Goal: Complete application form: Complete application form

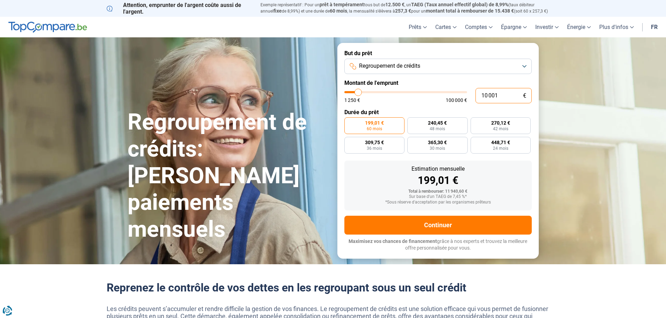
click at [487, 94] on input "10 001" at bounding box center [503, 95] width 56 height 15
type input "1 001"
type input "1250"
type input "1"
type input "1250"
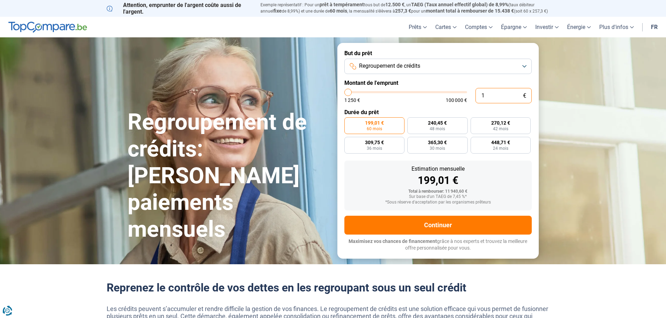
type input "0"
type input "1250"
type input "2"
type input "1250"
type input "24"
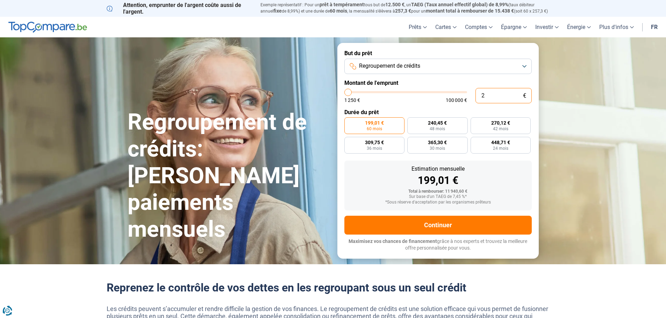
type input "1250"
type input "1 250"
type input "1250"
radio input "true"
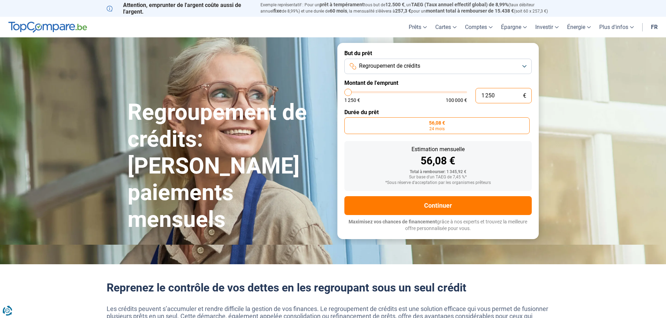
type input "12 500"
type input "12500"
type input "125 000"
type input "100000"
type input "100 000"
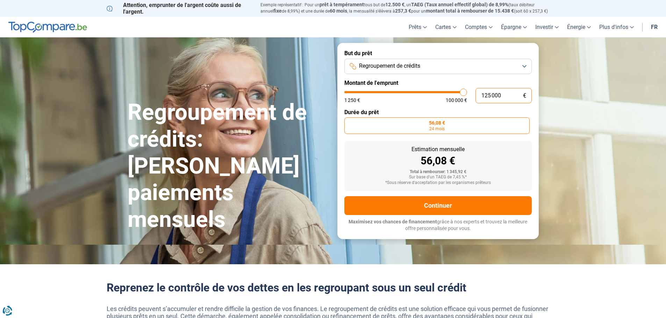
type input "100000"
radio input "false"
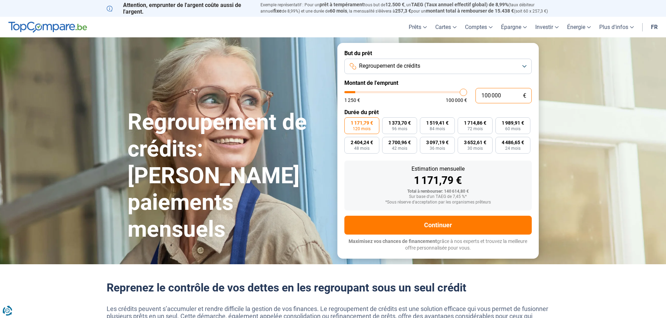
type input "10 000"
type input "10000"
type input "1 000"
type input "1250"
type input "100"
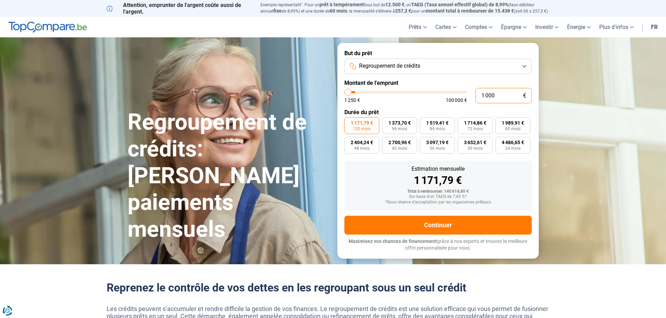
type input "1250"
type input "10"
type input "1250"
type input "1"
type input "1250"
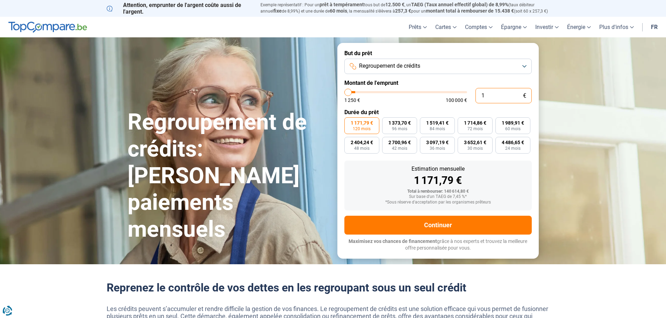
type input "0"
type input "1250"
type input "1 250"
type input "1250"
radio input "true"
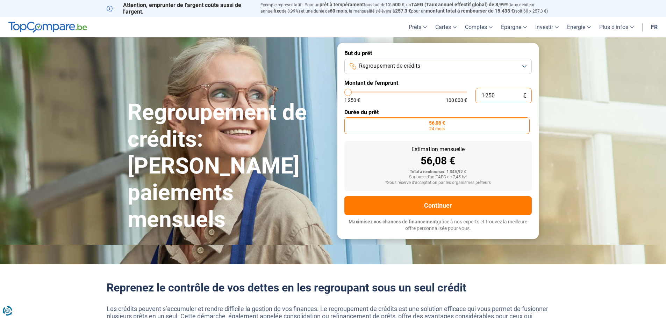
type input "12 502"
type input "12500"
type input "125 024"
type input "100000"
type input "100 000"
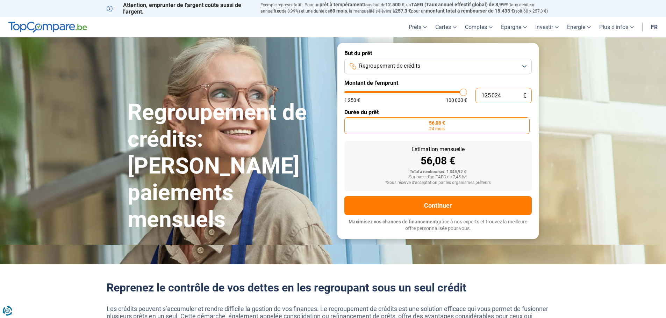
type input "100000"
radio input "false"
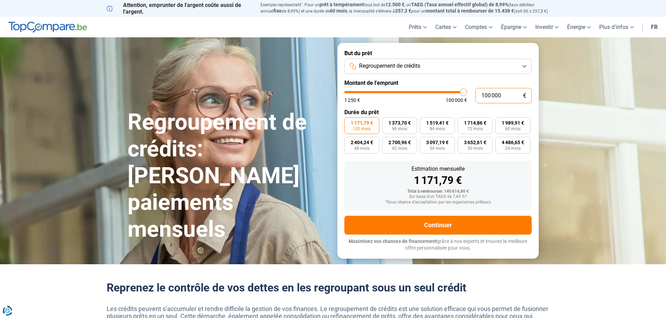
type input "10 000"
type input "10000"
type input "1 000"
type input "1250"
type input "100"
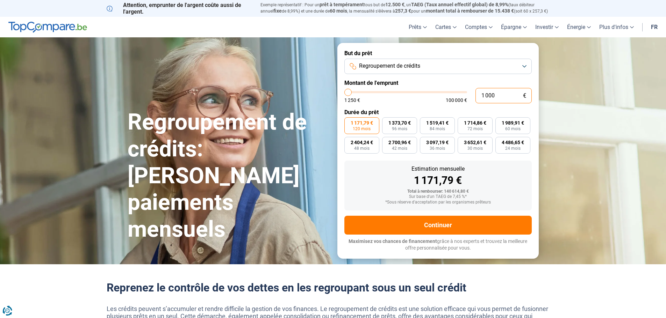
type input "1250"
type input "10"
type input "1250"
type input "1"
type input "1250"
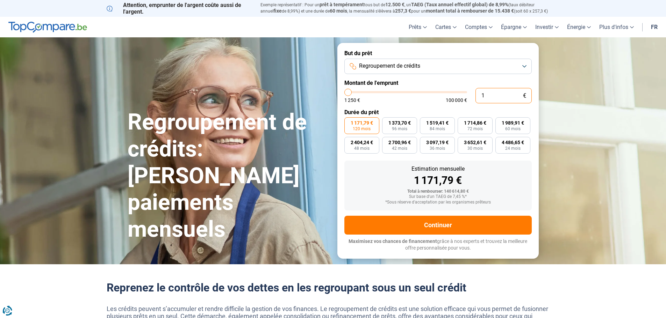
type input "0"
type input "1250"
type input "1 250"
type input "1250"
radio input "true"
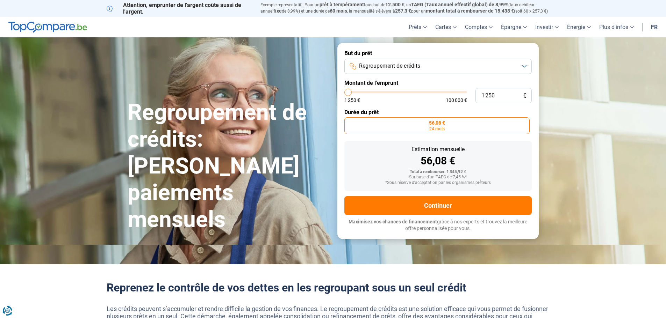
type input "1 500"
type input "1500"
type input "2 000"
type input "2000"
type input "2 500"
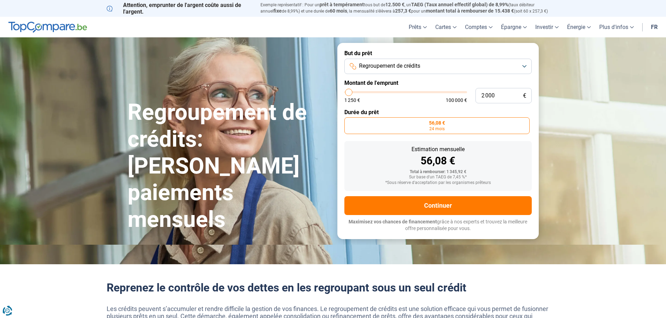
type input "2500"
type input "3 000"
type input "3000"
type input "3 750"
type input "3750"
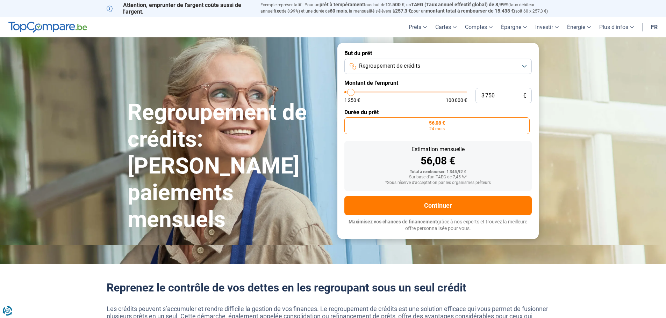
type input "4 250"
type input "4250"
type input "5 000"
type input "5000"
type input "5 250"
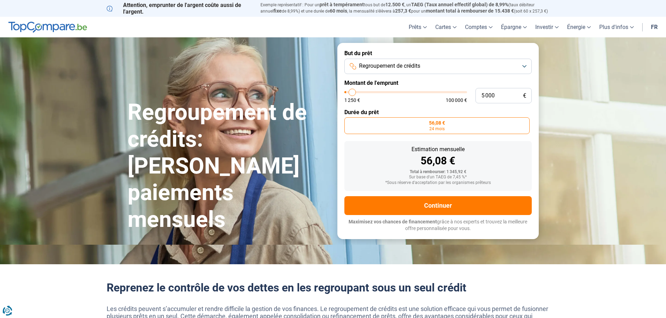
type input "5250"
type input "5 750"
type input "5750"
type input "6 000"
type input "6000"
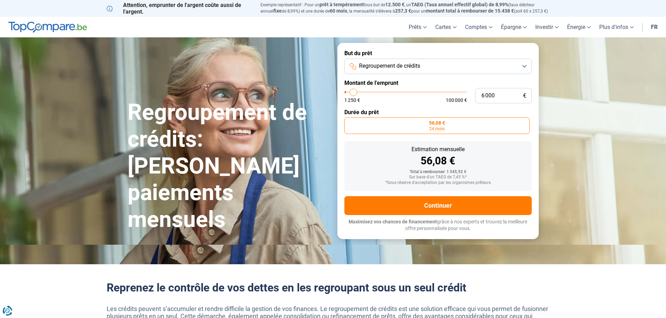
type input "6 750"
type input "6750"
type input "7 250"
type input "7250"
type input "8 250"
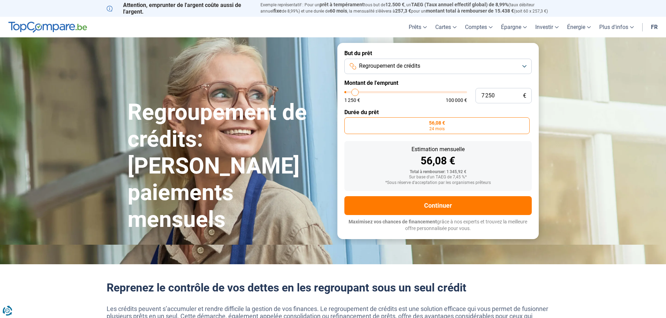
type input "8250"
type input "9 500"
type input "9500"
type input "10 250"
type input "10250"
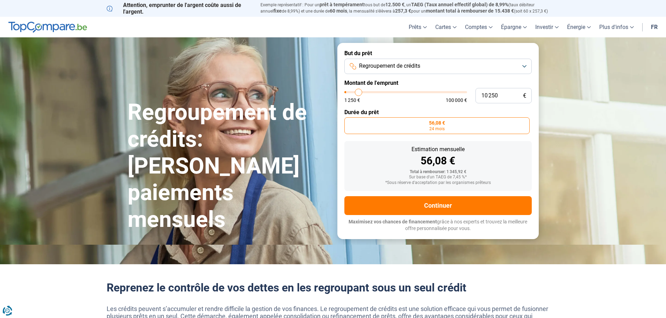
type input "11 250"
type input "11250"
type input "12 000"
type input "12000"
type input "12 500"
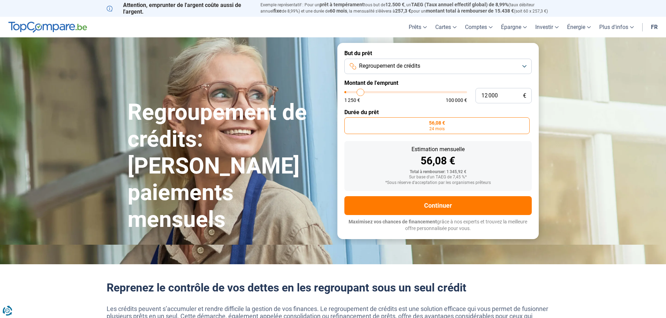
type input "12500"
type input "12 750"
type input "12750"
type input "13 000"
type input "13000"
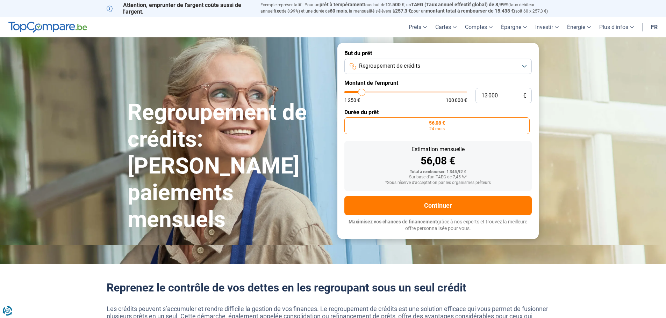
type input "13 500"
type input "13500"
type input "14 000"
type input "14000"
type input "14 250"
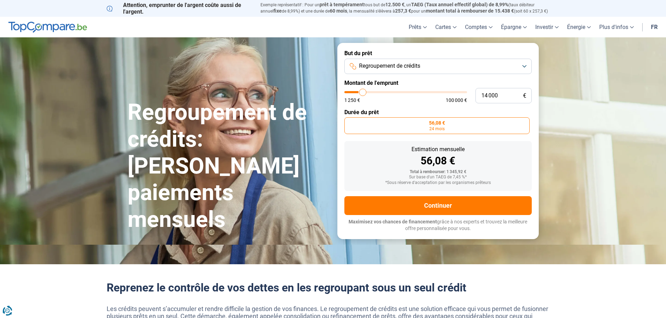
type input "14250"
type input "14 750"
type input "14750"
type input "15 750"
type input "15750"
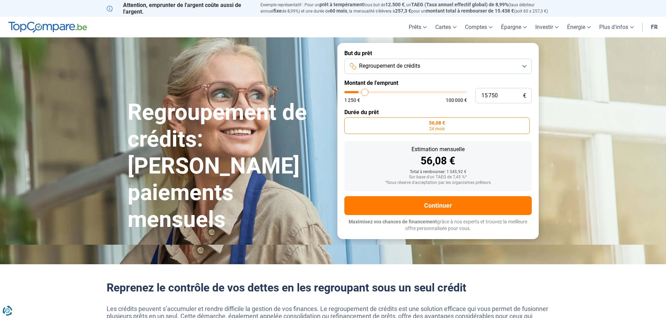
type input "16 250"
type input "16250"
type input "17 250"
type input "17250"
type input "17 500"
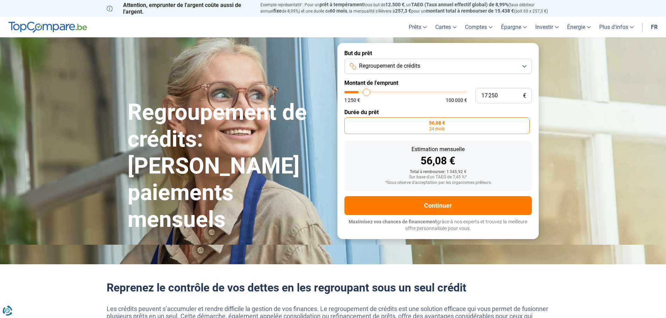
type input "17500"
type input "18 000"
type input "18000"
type input "18 500"
type input "18500"
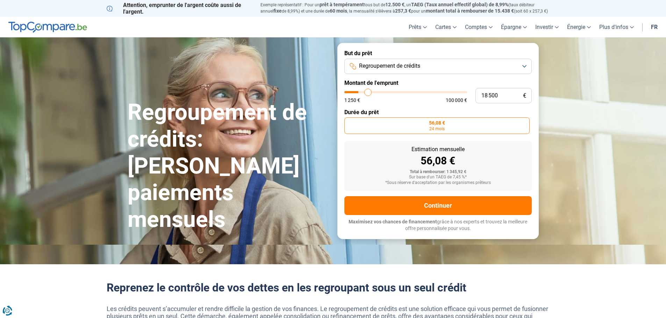
type input "19 000"
type input "19000"
type input "20 000"
type input "20000"
type input "20 750"
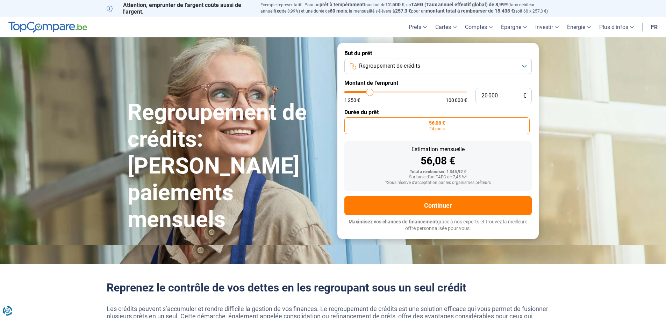
type input "20750"
type input "21 750"
type input "21750"
type input "22 750"
type input "22750"
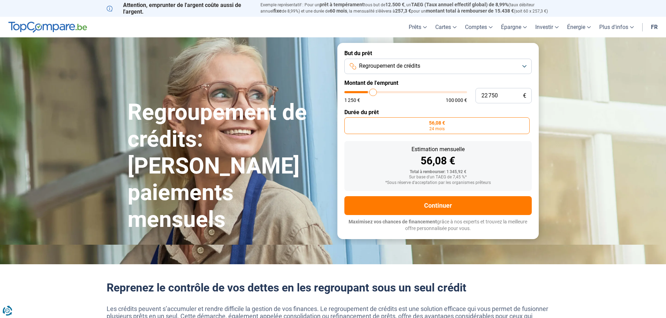
type input "23 250"
type input "23250"
type input "23 750"
type input "23750"
type input "24 250"
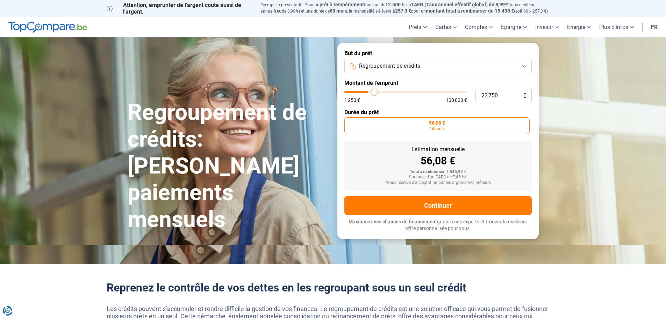
type input "24250"
type input "24 500"
type input "24500"
type input "24 250"
type input "24250"
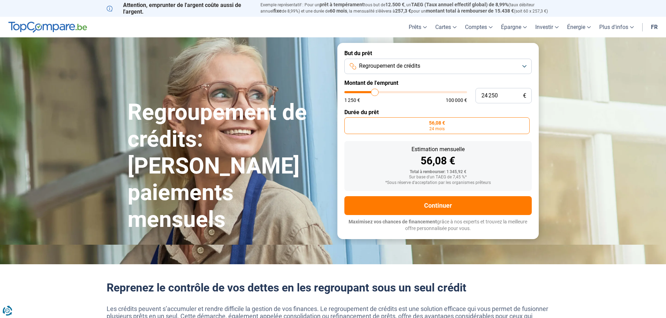
type input "23 750"
type input "23750"
type input "23 500"
type input "23500"
type input "23 250"
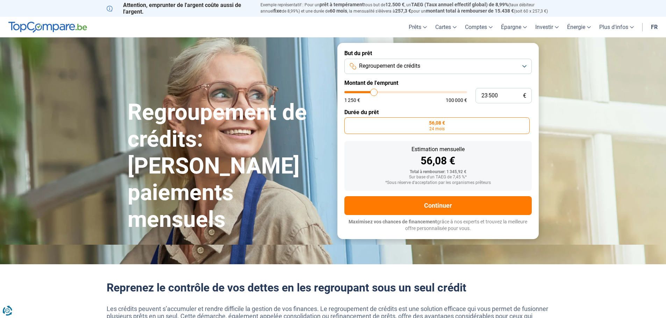
type input "23250"
type input "23 000"
type input "23000"
type input "23 250"
type input "23250"
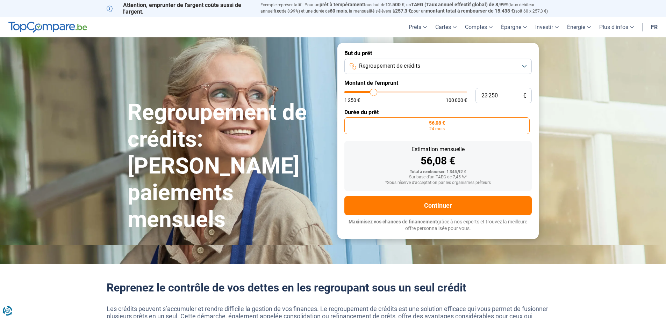
type input "23 500"
type input "23500"
type input "23 750"
type input "23750"
type input "24 250"
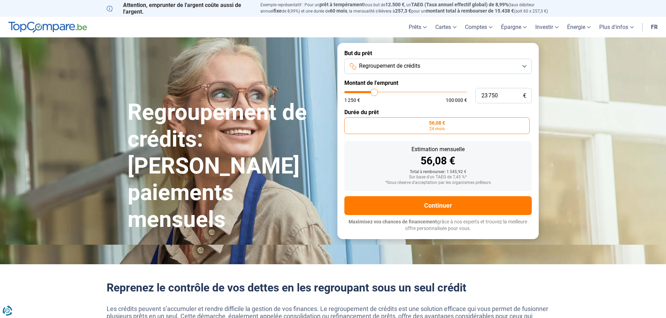
type input "24250"
type input "23 750"
type input "23750"
type input "23 500"
type input "23500"
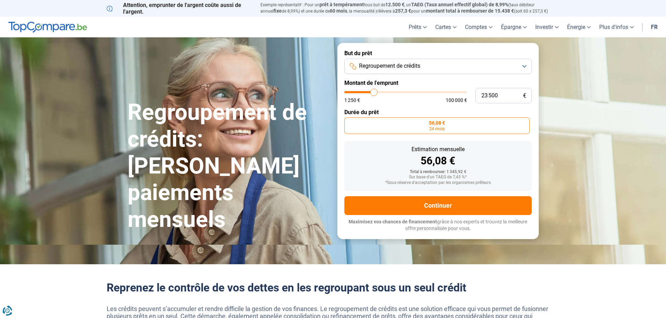
type input "23 750"
type input "23750"
type input "24 250"
type input "24250"
type input "24 500"
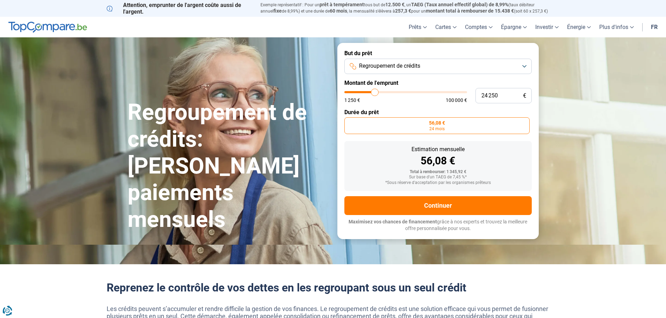
type input "24500"
type input "24 750"
type input "24750"
type input "24 500"
type input "24500"
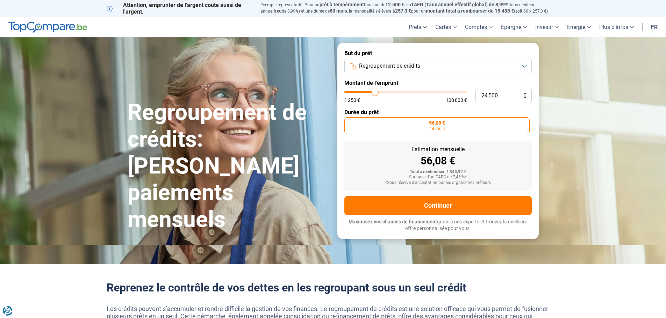
type input "24 250"
type input "24250"
type input "23 750"
type input "23750"
type input "23 500"
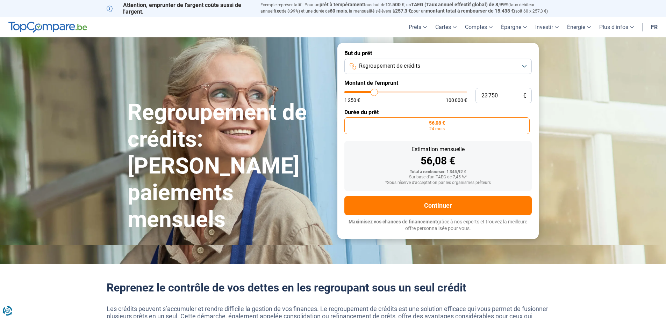
type input "23500"
type input "23 750"
type input "23750"
type input "24 250"
type input "24250"
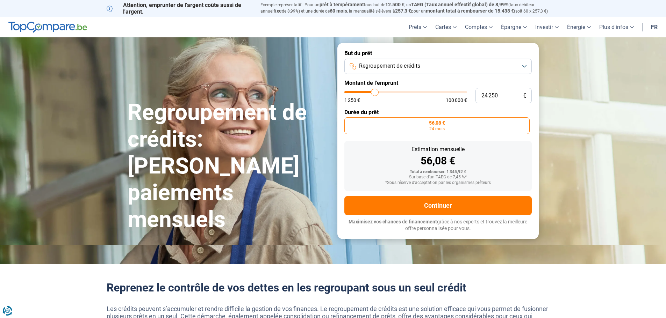
type input "23 750"
drag, startPoint x: 347, startPoint y: 93, endPoint x: 374, endPoint y: 101, distance: 28.7
type input "23750"
click at [374, 93] on input "range" at bounding box center [405, 92] width 123 height 2
radio input "false"
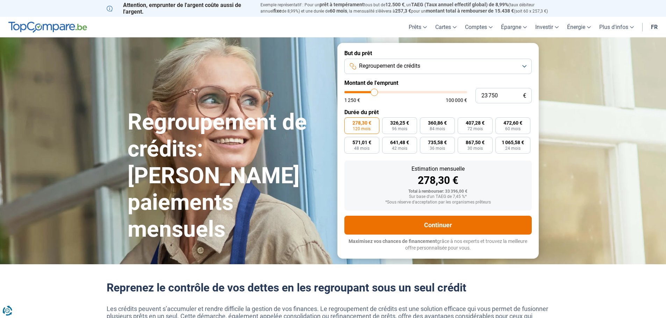
click at [433, 225] on button "Continuer" at bounding box center [437, 225] width 187 height 19
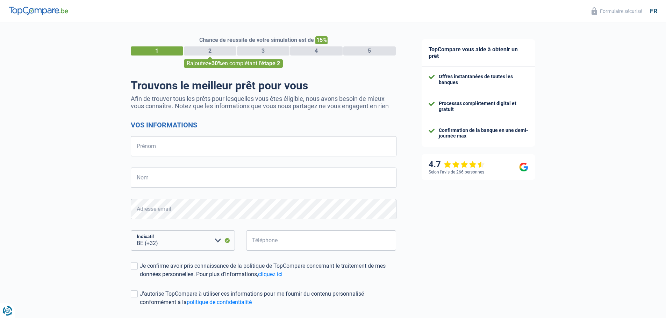
select select "32"
click at [199, 148] on input "Prénom" at bounding box center [264, 146] width 266 height 20
type input "Marc"
type input "Pierard"
type input "473782474"
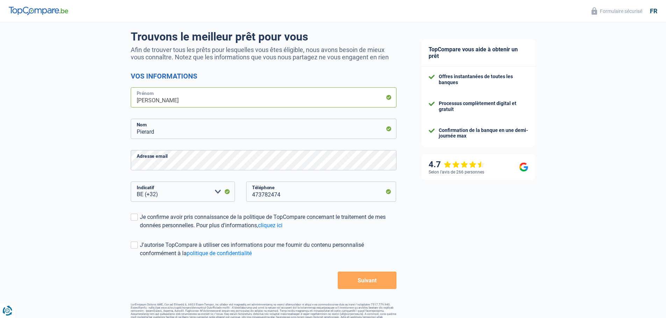
scroll to position [61, 0]
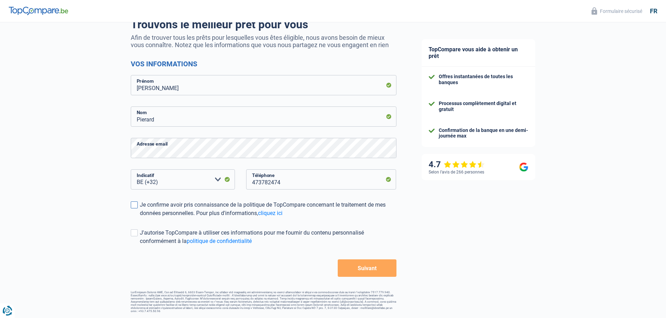
click at [135, 207] on span at bounding box center [134, 205] width 7 height 7
click at [140, 218] on input "Je confirme avoir pris connaissance de la politique de TopCompare concernant le…" at bounding box center [140, 218] width 0 height 0
click at [133, 234] on span at bounding box center [134, 233] width 7 height 7
click at [140, 246] on input "J'autorise TopCompare à utiliser ces informations pour me fournir du contenu pe…" at bounding box center [140, 246] width 0 height 0
click at [360, 268] on button "Suivant" at bounding box center [367, 268] width 58 height 17
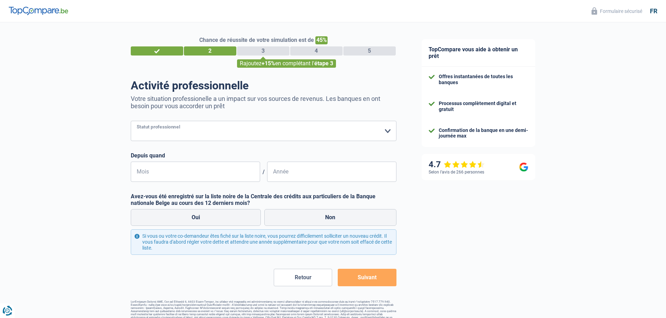
click at [386, 131] on select "Ouvrier Employé privé Employé public Invalide Indépendant Pensionné Chômeur Mut…" at bounding box center [264, 131] width 266 height 20
select select "retired"
click at [131, 122] on select "Ouvrier Employé privé Employé public Invalide Indépendant Pensionné Chômeur Mut…" at bounding box center [264, 131] width 266 height 20
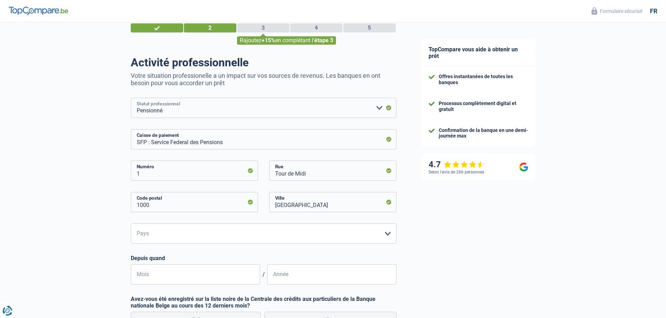
scroll to position [35, 0]
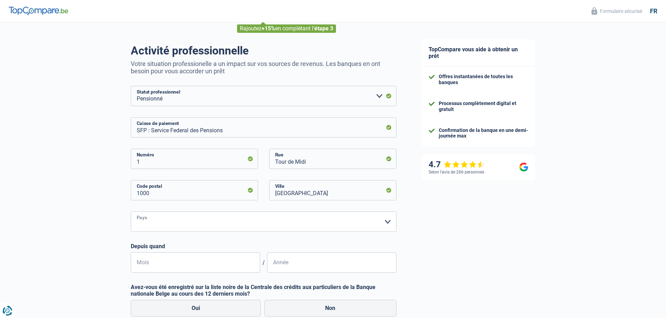
click at [386, 224] on select "Belgique Luxembourg Veuillez sélectionner une option" at bounding box center [264, 222] width 266 height 20
select select "BE"
click at [131, 212] on select "Belgique Luxembourg Veuillez sélectionner une option" at bounding box center [264, 222] width 266 height 20
click at [179, 261] on input "Mois" at bounding box center [195, 263] width 129 height 20
type input "10"
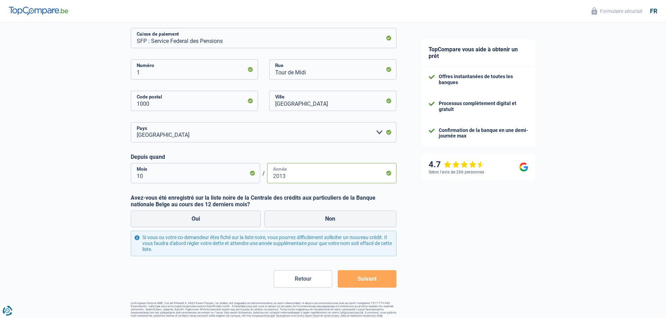
scroll to position [135, 0]
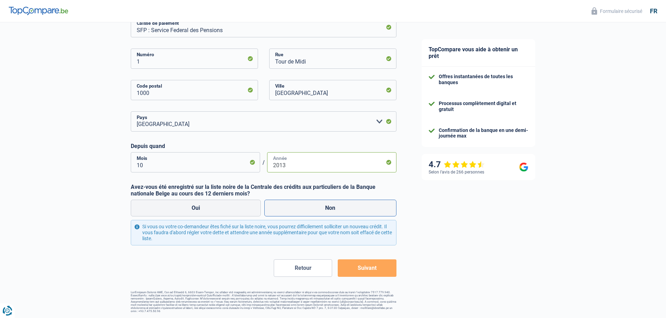
type input "2013"
click at [330, 207] on label "Non" at bounding box center [330, 208] width 132 height 17
click at [330, 207] on input "Non" at bounding box center [330, 208] width 132 height 17
radio input "true"
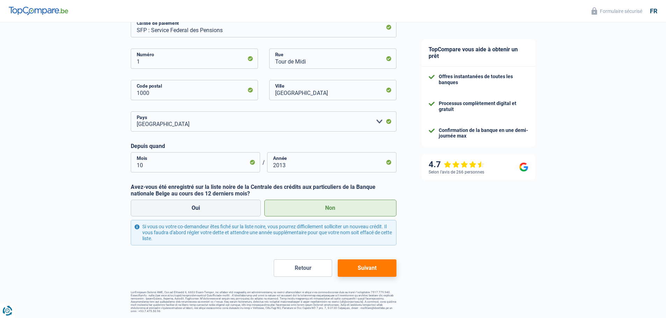
click at [370, 268] on button "Suivant" at bounding box center [367, 268] width 58 height 17
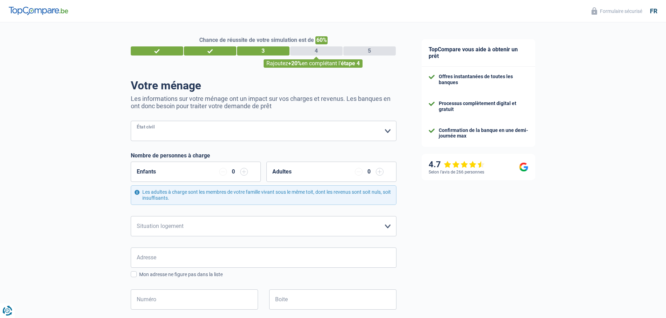
click at [389, 130] on select "Célibataire Marié(e) Cohabitant(e) légal(e) Divorcé(e) Veuf(ve) Séparé (de fait…" at bounding box center [264, 131] width 266 height 20
select select "single"
click at [131, 122] on select "Célibataire Marié(e) Cohabitant(e) légal(e) Divorcé(e) Veuf(ve) Séparé (de fait…" at bounding box center [264, 131] width 266 height 20
click at [388, 227] on select "Locataire Propriétaire avec prêt hypothécaire Propriétaire sans prêt hypothécai…" at bounding box center [264, 226] width 266 height 20
select select "rents"
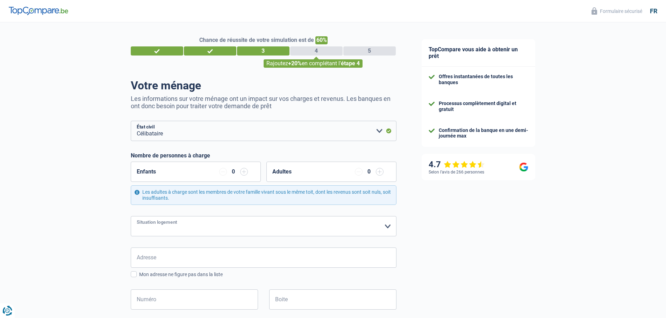
click at [131, 217] on select "Locataire Propriétaire avec prêt hypothécaire Propriétaire sans prêt hypothécai…" at bounding box center [264, 226] width 266 height 20
click at [182, 258] on input "Adresse" at bounding box center [264, 258] width 266 height 20
type input "rue de l'église"
type input "Belgique"
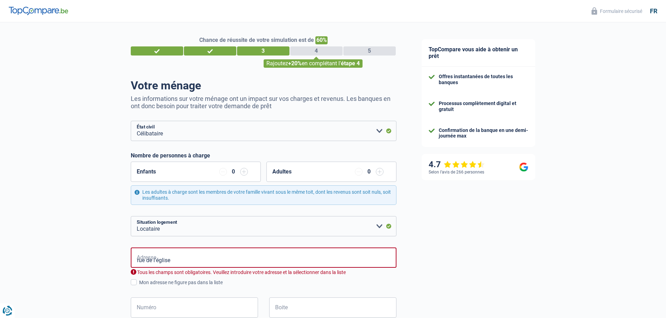
type input "Belgique"
click at [182, 258] on input "rue de l'église" at bounding box center [264, 258] width 266 height 20
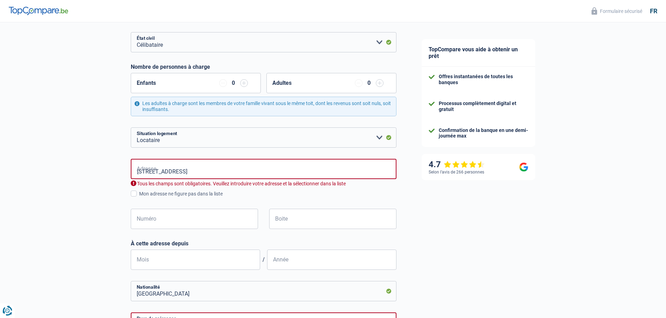
scroll to position [105, 0]
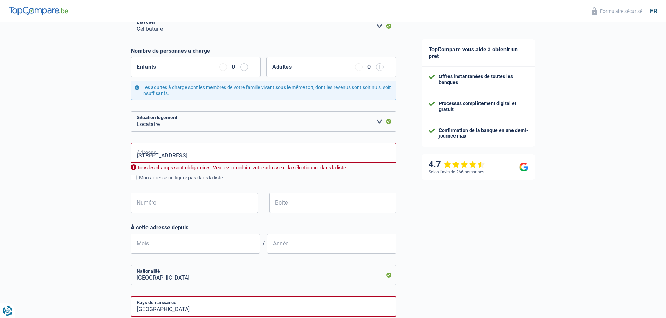
click at [147, 156] on input "135, rue de l'église" at bounding box center [264, 153] width 266 height 20
type input "rue de l'église"
click at [161, 204] on input "Numéro" at bounding box center [194, 203] width 127 height 20
type input "135"
type input "Lonzée(Gembloux)"
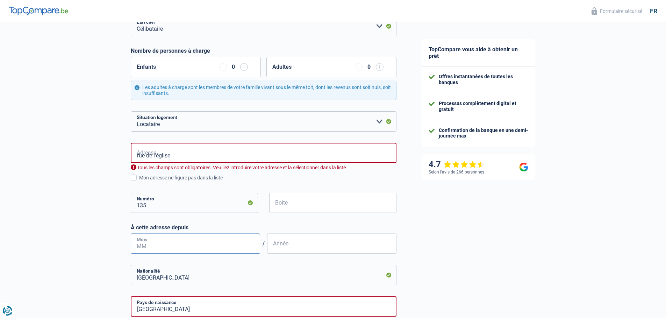
click at [240, 246] on input "Mois" at bounding box center [195, 244] width 129 height 20
type input "09"
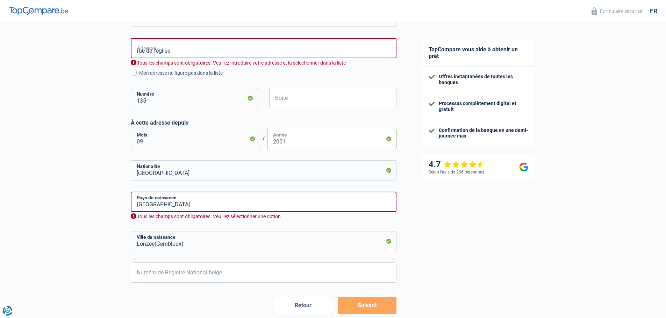
scroll to position [247, 0]
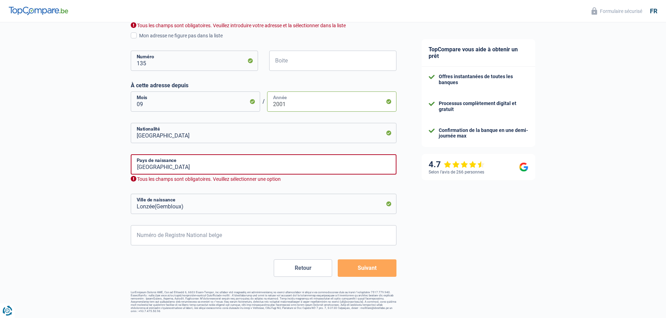
type input "2001"
click at [142, 237] on input "Numéro de Registre National belge" at bounding box center [264, 235] width 266 height 20
type input "57.08.14-193.58"
click at [158, 137] on input "Belgique" at bounding box center [264, 133] width 266 height 20
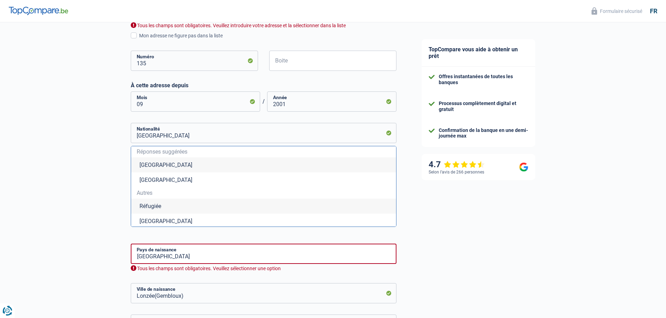
click at [153, 168] on li "Belgique" at bounding box center [263, 165] width 265 height 15
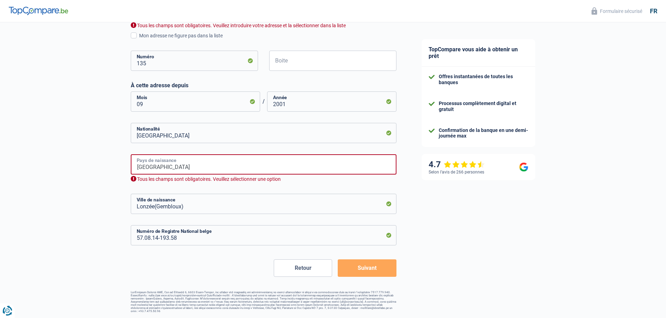
click at [163, 169] on input "Belgique" at bounding box center [264, 164] width 266 height 20
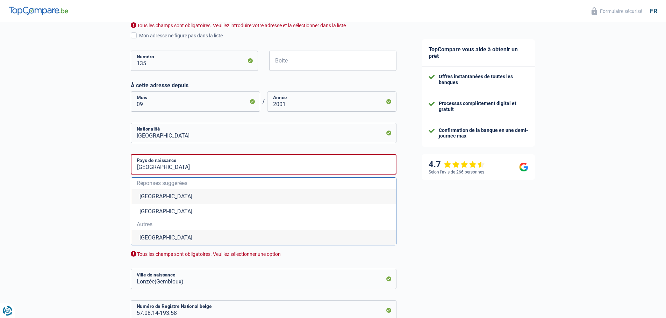
click at [153, 195] on li "Belgique" at bounding box center [263, 196] width 265 height 15
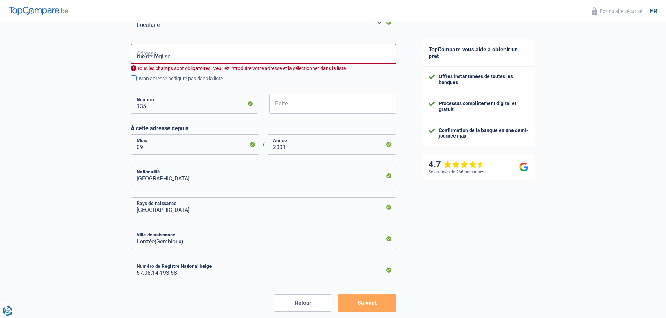
scroll to position [169, 0]
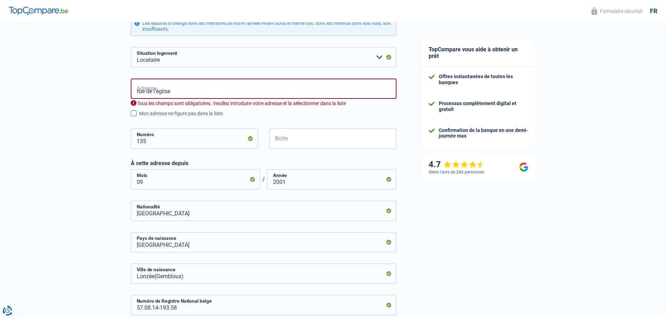
click at [135, 116] on span at bounding box center [134, 113] width 6 height 6
click at [139, 117] on input "Mon adresse ne figure pas dans la liste" at bounding box center [139, 117] width 0 height 0
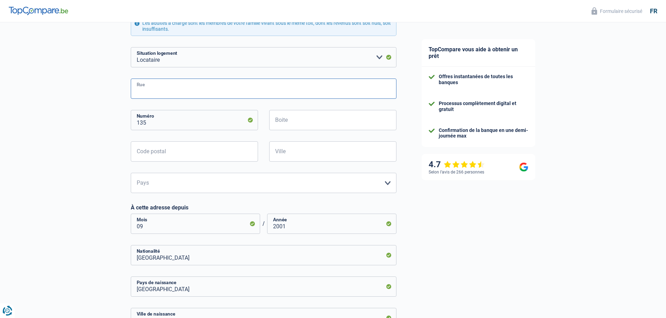
click at [155, 92] on input "Rue" at bounding box center [264, 89] width 266 height 20
type input "de l' église"
click at [171, 152] on input "Code postal" at bounding box center [194, 152] width 127 height 20
type input "5030"
type input "Lonzée(Gembloux)"
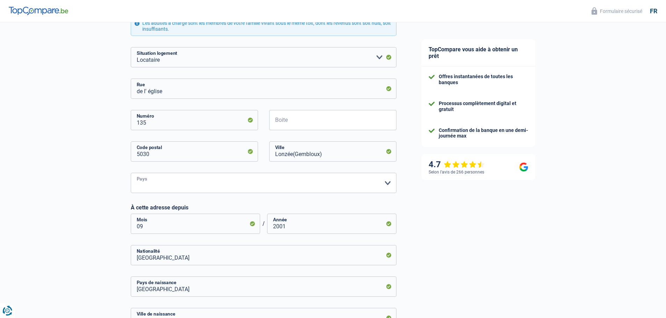
click at [387, 188] on select "Belgique Luxembourg Veuillez sélectionner une option" at bounding box center [264, 183] width 266 height 20
select select "BE"
click at [131, 173] on select "Belgique Luxembourg Veuillez sélectionner une option" at bounding box center [264, 183] width 266 height 20
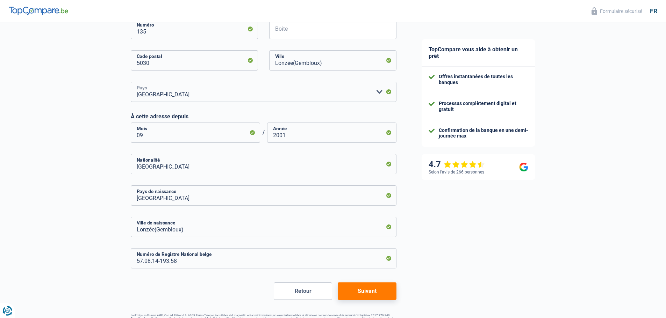
scroll to position [283, 0]
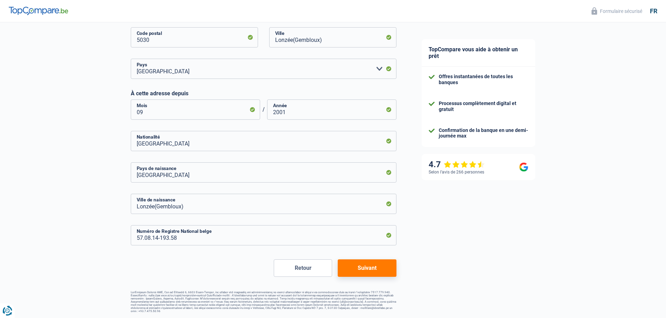
click at [369, 269] on button "Suivant" at bounding box center [367, 268] width 58 height 17
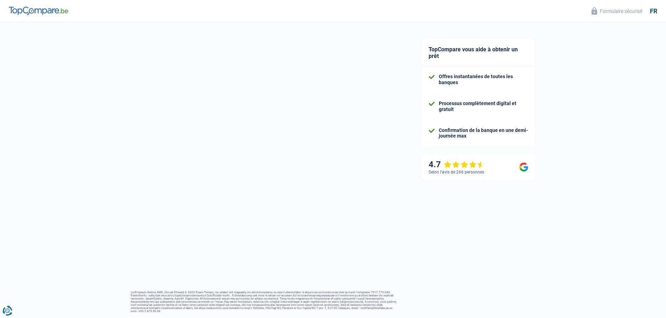
select select "pension"
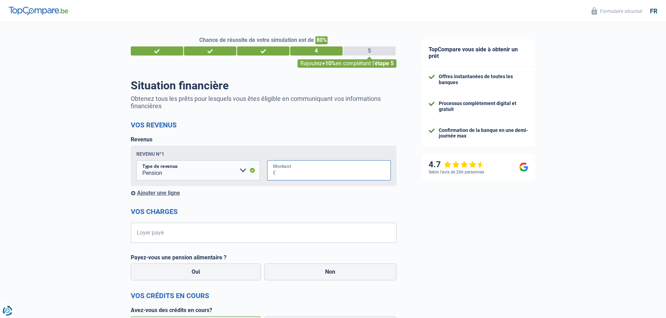
click at [282, 172] on input "Montant" at bounding box center [333, 170] width 115 height 20
type input "2.205"
click at [186, 239] on input "Loyer payé" at bounding box center [267, 233] width 257 height 20
type input "300"
click at [337, 272] on label "Non" at bounding box center [330, 272] width 132 height 17
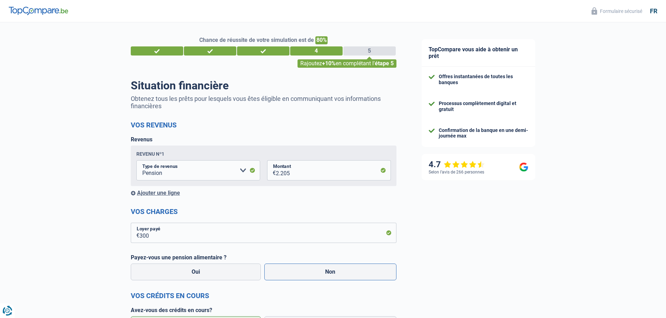
click at [337, 272] on input "Non" at bounding box center [330, 272] width 132 height 17
radio input "true"
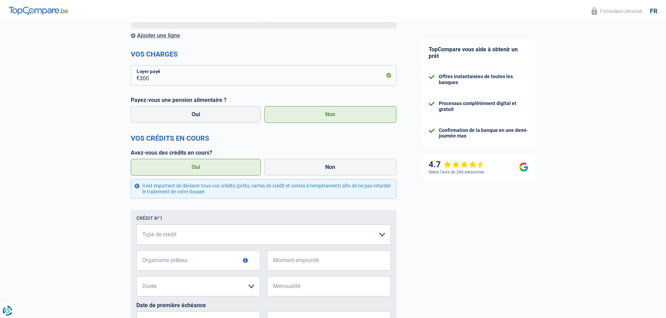
scroll to position [175, 0]
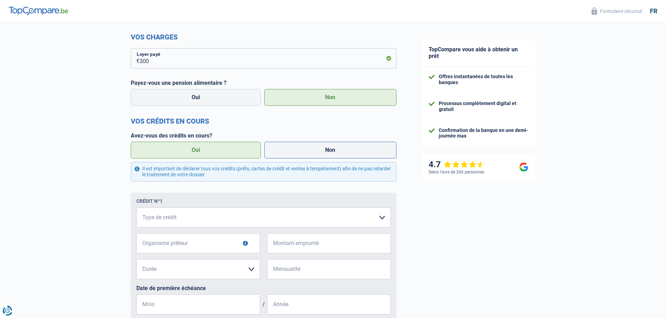
click at [330, 150] on label "Non" at bounding box center [330, 150] width 132 height 17
click at [330, 150] on input "Non" at bounding box center [330, 150] width 132 height 17
radio input "true"
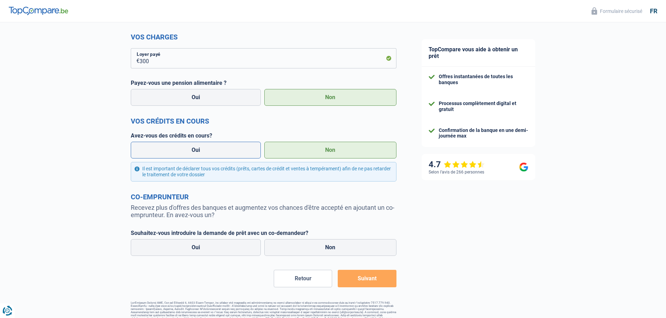
click at [205, 151] on label "Oui" at bounding box center [196, 150] width 130 height 17
click at [205, 151] on input "Oui" at bounding box center [196, 150] width 130 height 17
radio input "true"
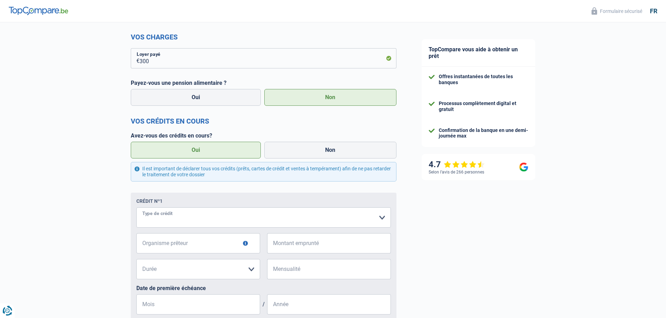
click at [381, 220] on select "Carte ou ouverture de crédit Prêt hypothécaire Vente à tempérament Prêt à tempé…" at bounding box center [263, 218] width 254 height 20
select select "carLoan"
click at [228, 247] on input "Organisme prêteur" at bounding box center [198, 243] width 124 height 20
type input "alpha crédit"
click at [325, 246] on input "Montant emprunté" at bounding box center [333, 243] width 115 height 20
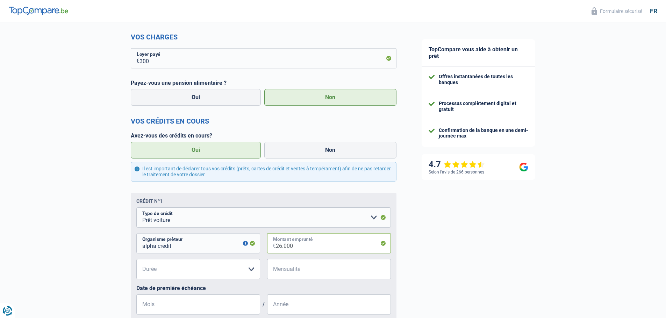
type input "26.000"
click at [252, 272] on select "12 mois 18 mois 24 mois 30 mois 36 mois 42 mois 48 mois 60 mois 72 mois 84 mois…" at bounding box center [198, 269] width 124 height 20
select select "84"
click at [136, 260] on select "12 mois 18 mois 24 mois 30 mois 36 mois 42 mois 48 mois 60 mois 72 mois 84 mois…" at bounding box center [198, 269] width 124 height 20
click at [296, 267] on input "Mensualité" at bounding box center [333, 269] width 115 height 20
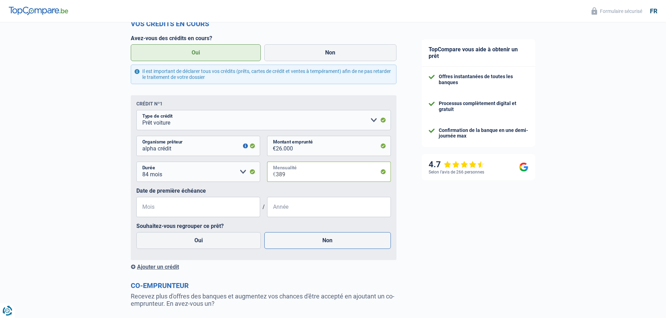
scroll to position [280, 0]
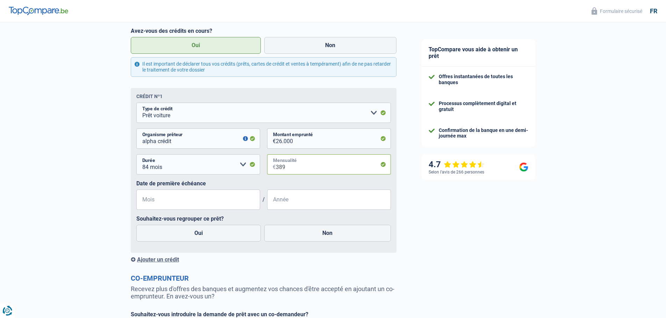
type input "389"
click at [156, 201] on input "Mois" at bounding box center [198, 200] width 124 height 20
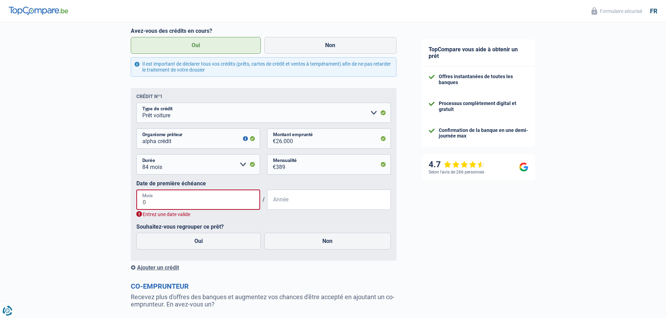
type input "09"
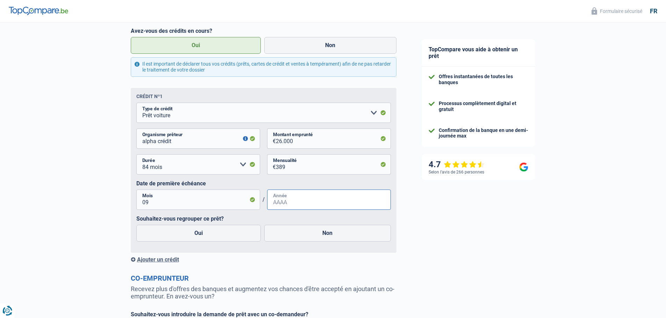
click at [297, 204] on input "Année" at bounding box center [329, 200] width 124 height 20
type input "2024"
click at [197, 232] on label "Oui" at bounding box center [198, 233] width 125 height 17
click at [197, 232] on input "Oui" at bounding box center [198, 233] width 125 height 17
radio input "true"
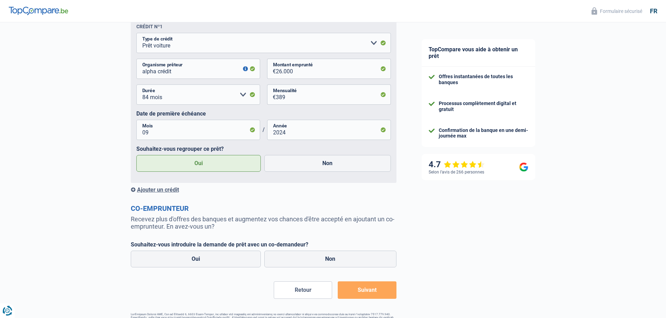
scroll to position [373, 0]
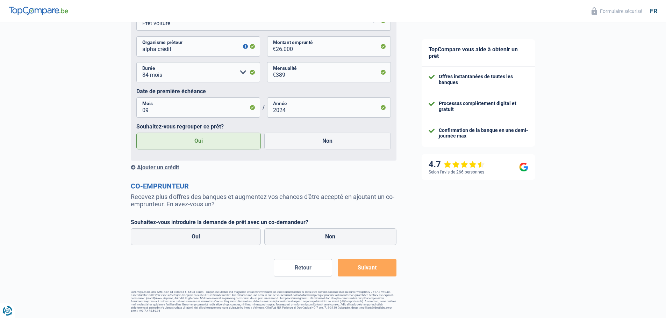
click at [149, 166] on div "Ajouter un crédit" at bounding box center [264, 167] width 266 height 7
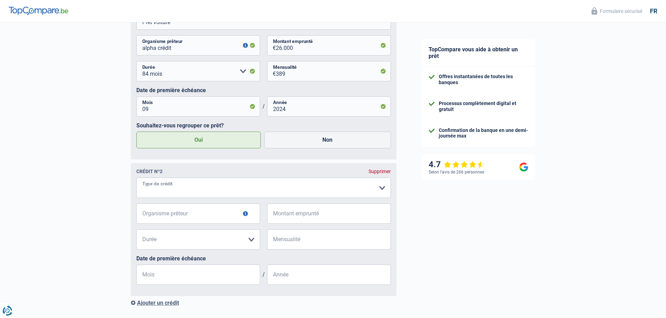
click at [382, 191] on select "Carte ou ouverture de crédit Prêt hypothécaire Vente à tempérament Prêt à tempé…" at bounding box center [263, 188] width 254 height 20
select select "personalLoan"
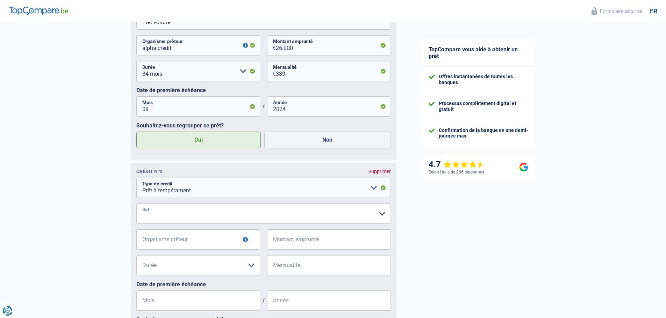
click at [381, 216] on select "Confort maison: meubles, textile, peinture, électroménager, outillage non-profe…" at bounding box center [263, 214] width 254 height 20
select select "miscellaneousCosts"
click at [136, 205] on select "Confort maison: meubles, textile, peinture, électroménager, outillage non-profe…" at bounding box center [263, 214] width 254 height 20
click at [193, 240] on input "Organisme prêteur" at bounding box center [198, 240] width 124 height 20
type input "alpha crédit"
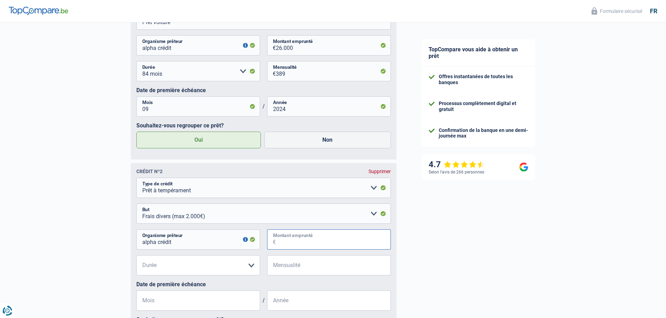
click at [315, 242] on input "Montant emprunté" at bounding box center [333, 240] width 115 height 20
type input "5.000"
click at [249, 269] on select "12 mois 18 mois 24 mois 30 mois 36 mois Veuillez sélectionner une option" at bounding box center [198, 265] width 124 height 20
select select "36"
click at [136, 257] on select "12 mois 18 mois 24 mois 30 mois 36 mois Veuillez sélectionner une option" at bounding box center [198, 265] width 124 height 20
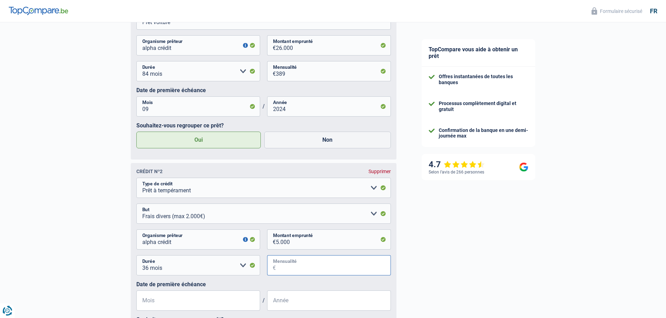
click at [298, 269] on input "Mensualité" at bounding box center [333, 265] width 115 height 20
type input "178"
click at [164, 302] on input "Mois" at bounding box center [198, 301] width 124 height 20
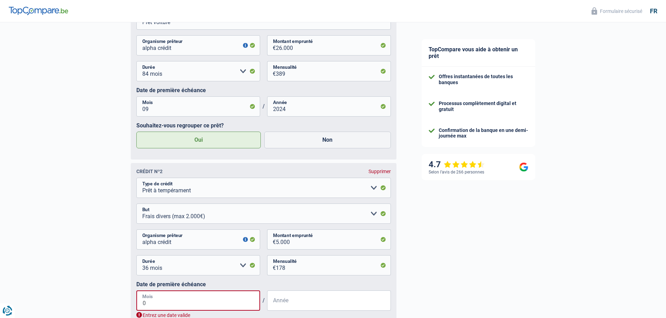
type input "03"
click at [289, 305] on input "Année" at bounding box center [329, 301] width 124 height 20
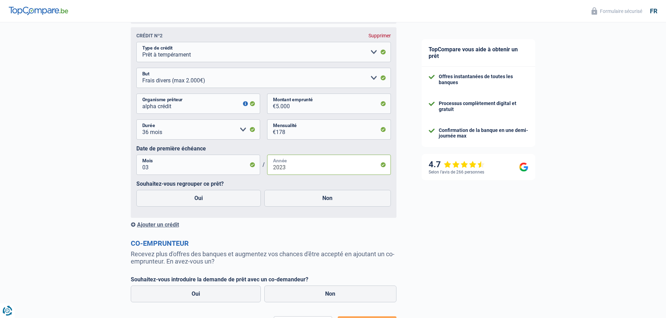
scroll to position [513, 0]
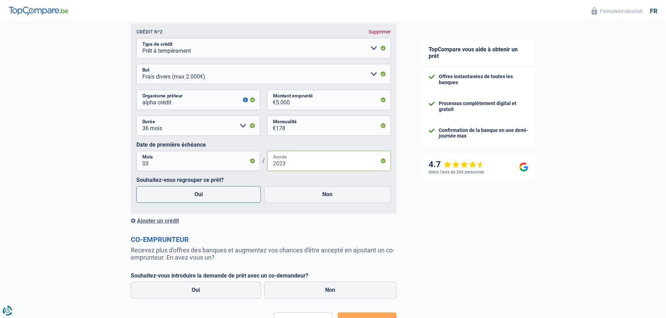
type input "2023"
click at [199, 197] on label "Oui" at bounding box center [198, 194] width 125 height 17
click at [199, 197] on input "Oui" at bounding box center [198, 194] width 125 height 17
radio input "true"
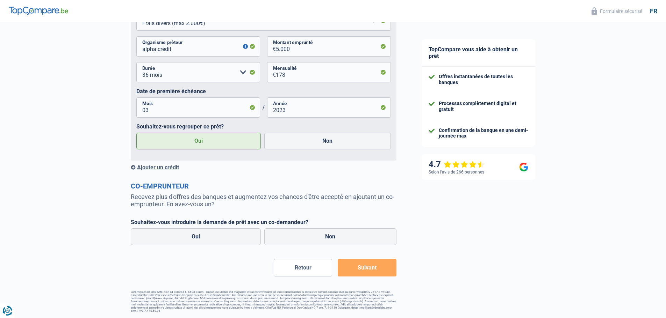
scroll to position [568, 0]
click at [328, 239] on label "Non" at bounding box center [330, 237] width 132 height 17
click at [328, 239] on input "Non" at bounding box center [330, 237] width 132 height 17
radio input "true"
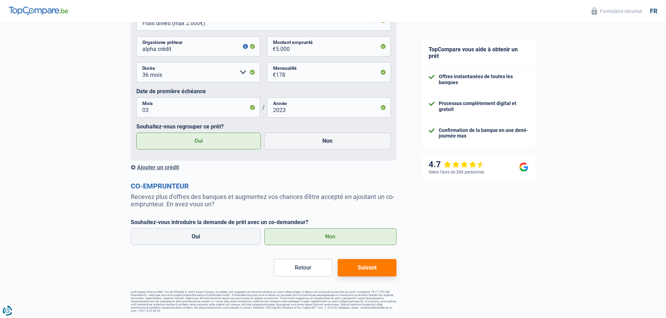
click at [365, 269] on button "Suivant" at bounding box center [367, 267] width 58 height 17
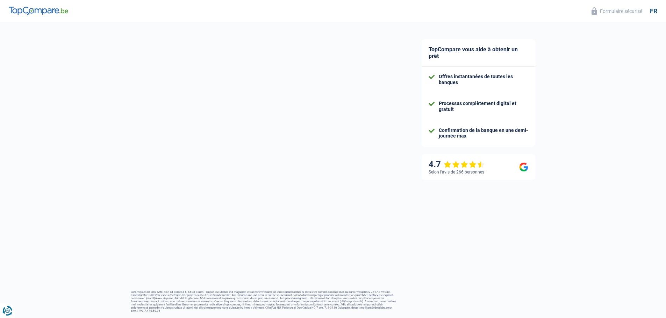
select select "refinancing"
select select "120"
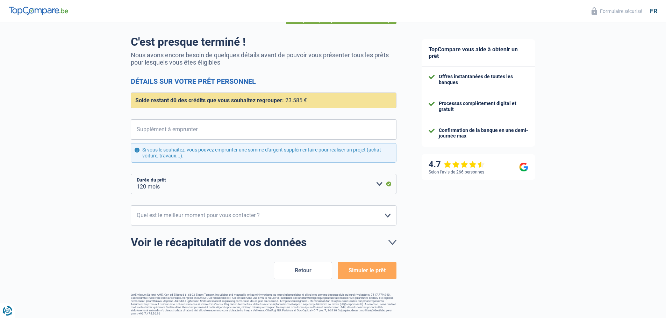
scroll to position [46, 0]
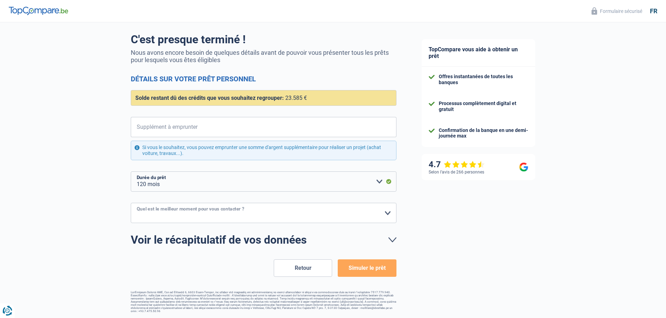
click at [389, 213] on select "10h-12h 12h-14h 14h-16h 16h-18h Veuillez sélectionner une option" at bounding box center [264, 213] width 266 height 20
select select "14-16"
click at [131, 203] on select "10h-12h 12h-14h 14h-16h 16h-18h Veuillez sélectionner une option" at bounding box center [264, 213] width 266 height 20
click at [360, 269] on button "Simuler le prêt" at bounding box center [367, 268] width 58 height 17
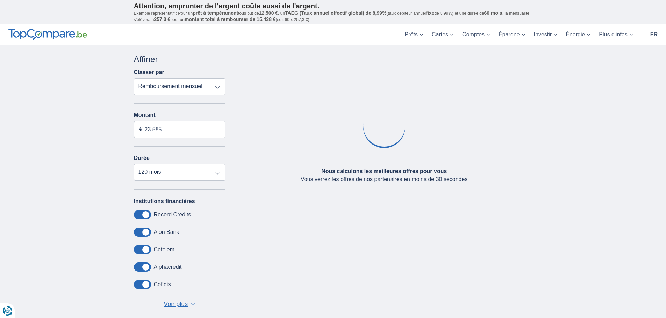
type input "20.000"
select select "84"
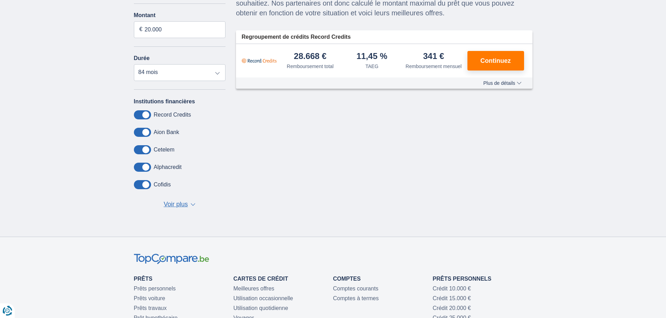
scroll to position [140, 0]
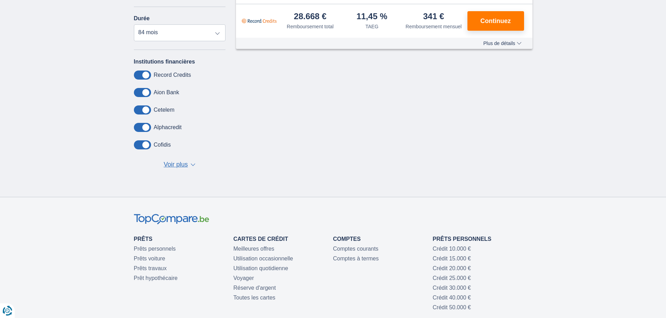
click at [179, 163] on span "Voir plus" at bounding box center [176, 164] width 24 height 9
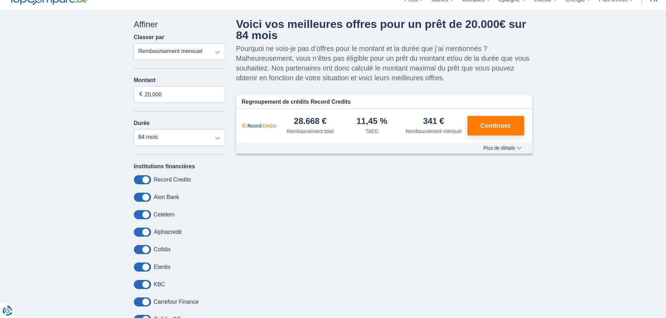
scroll to position [0, 0]
